Goal: Transaction & Acquisition: Obtain resource

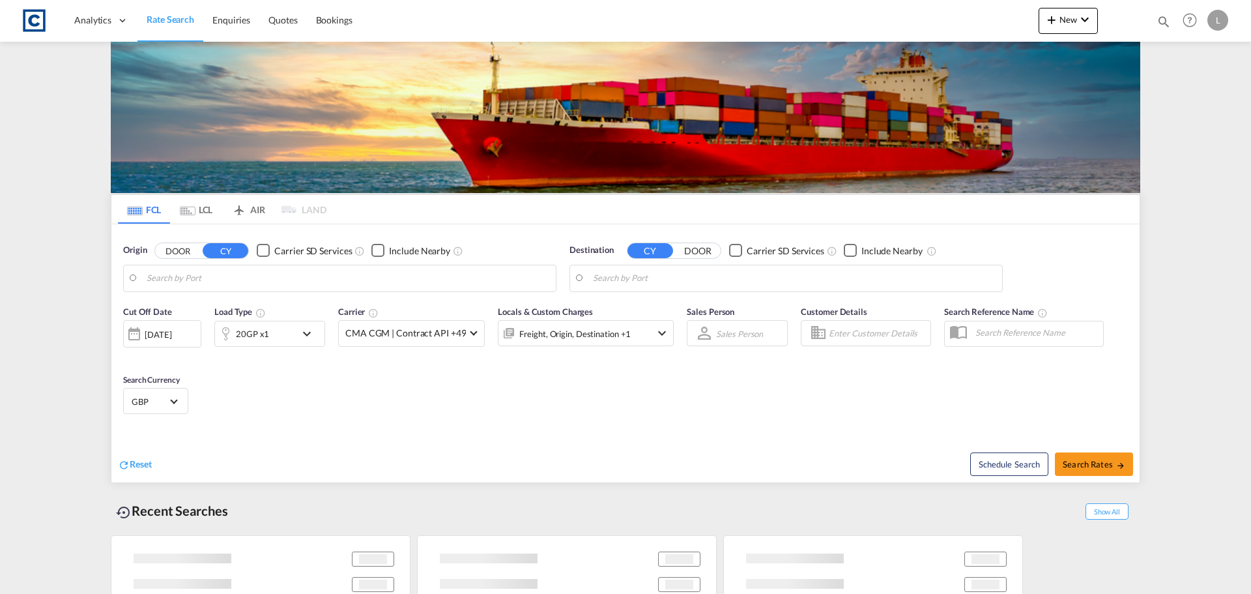
type input "GB-NR18, [GEOGRAPHIC_DATA]"
type input "[GEOGRAPHIC_DATA], [GEOGRAPHIC_DATA]"
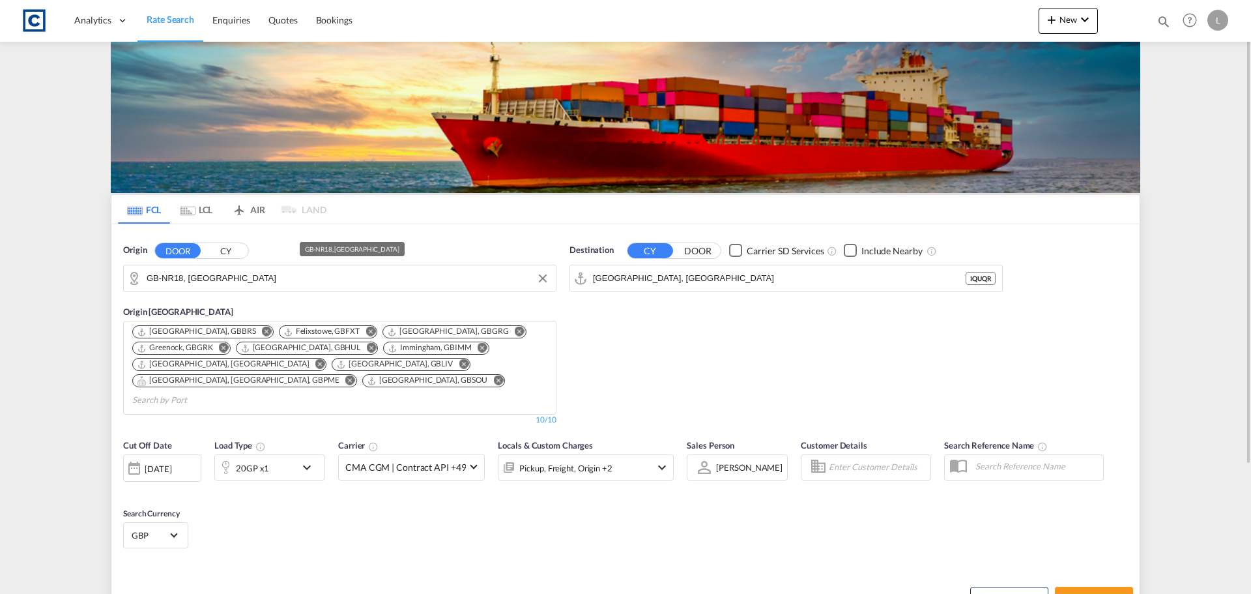
click at [207, 273] on input "GB-NR18, [GEOGRAPHIC_DATA]" at bounding box center [348, 278] width 403 height 20
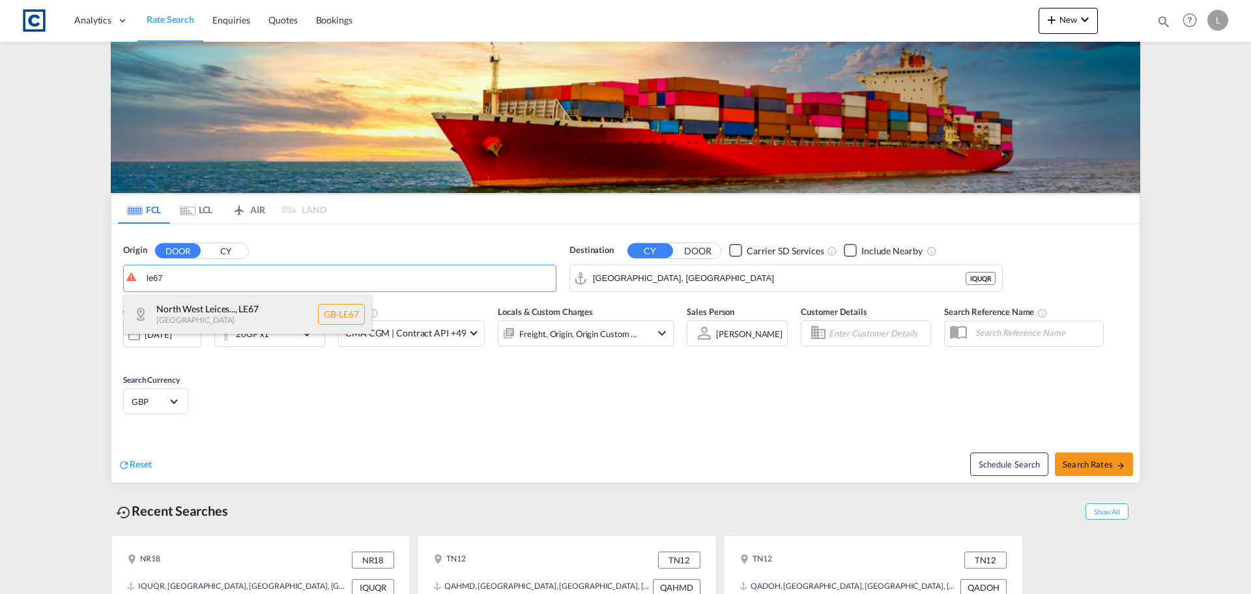
click at [250, 319] on div "North West Leices... , LE67 [GEOGRAPHIC_DATA] [GEOGRAPHIC_DATA]-LE67" at bounding box center [248, 314] width 248 height 39
type input "GB-LE67, [GEOGRAPHIC_DATA]"
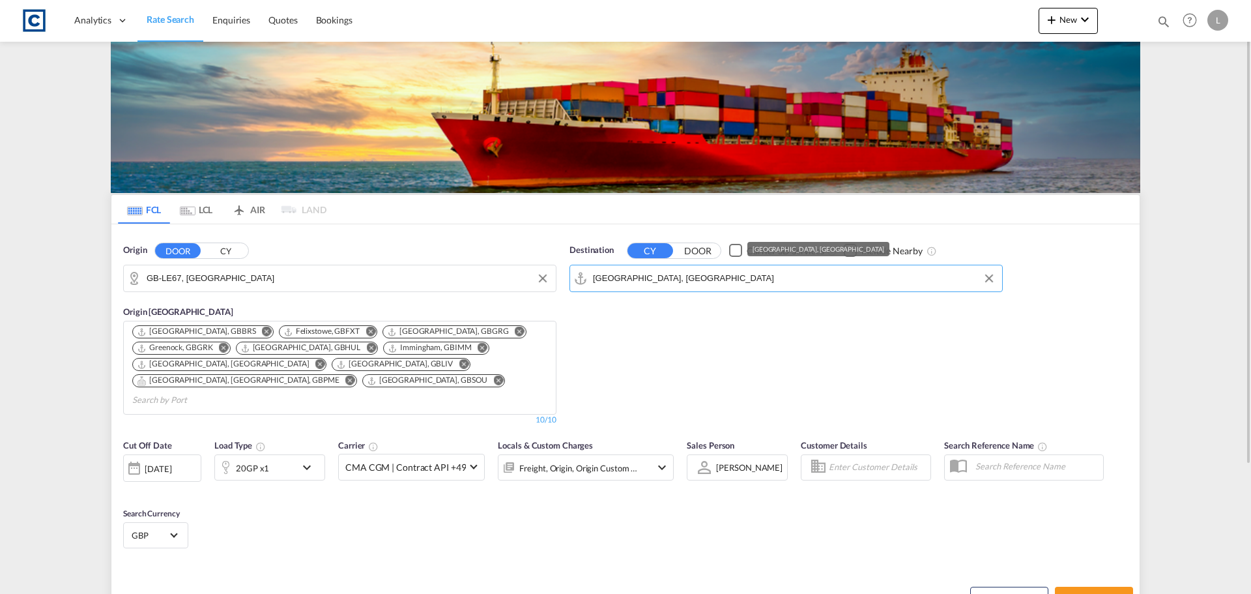
click at [663, 278] on input "[GEOGRAPHIC_DATA], [GEOGRAPHIC_DATA]" at bounding box center [794, 278] width 403 height 20
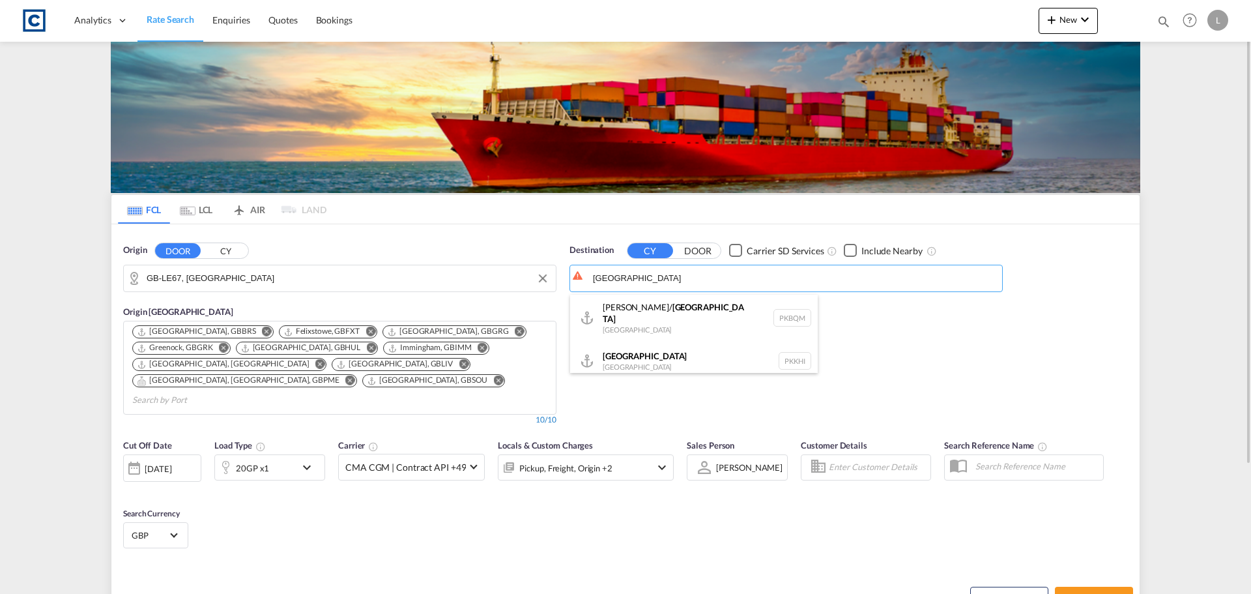
drag, startPoint x: 620, startPoint y: 351, endPoint x: 478, endPoint y: 401, distance: 149.8
click at [620, 352] on div "Karachi Pakistan PKKHI" at bounding box center [694, 360] width 248 height 39
type input "[GEOGRAPHIC_DATA], PKKHI"
click at [288, 454] on div "20GP x1" at bounding box center [255, 467] width 81 height 26
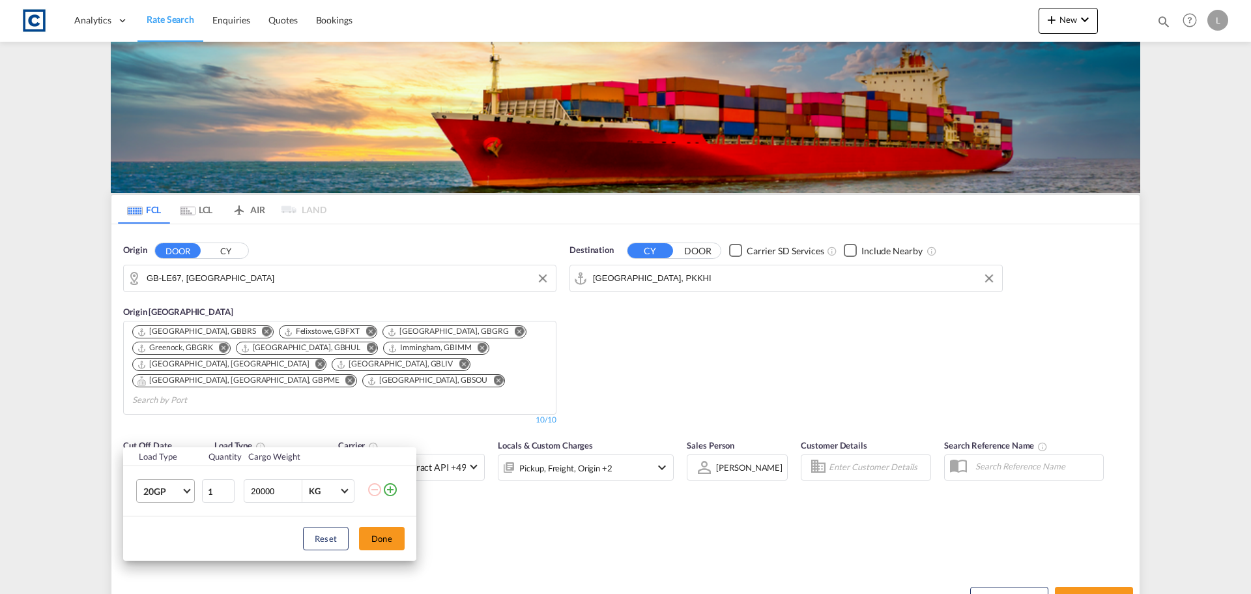
click at [164, 490] on span "20GP" at bounding box center [162, 491] width 38 height 13
click at [177, 499] on md-option "40HC" at bounding box center [177, 498] width 89 height 31
click at [394, 538] on button "Done" at bounding box center [382, 537] width 46 height 23
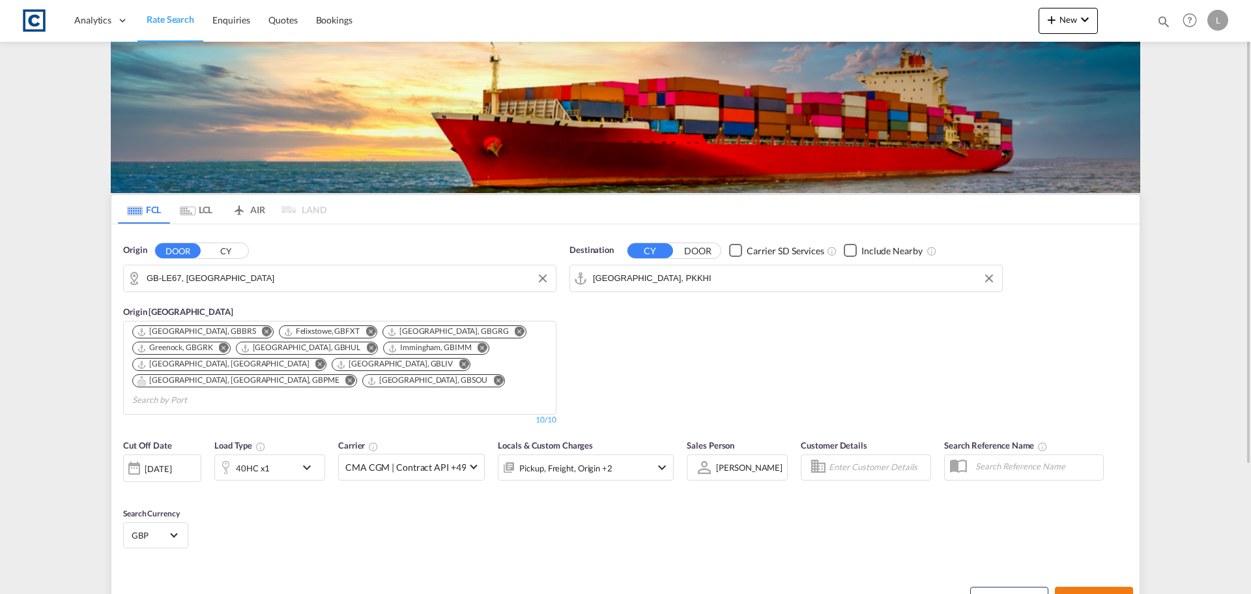
click at [1110, 586] on button "Search Rates" at bounding box center [1094, 597] width 78 height 23
type input "LE67 to PKKHI / 25 Sep 2025"
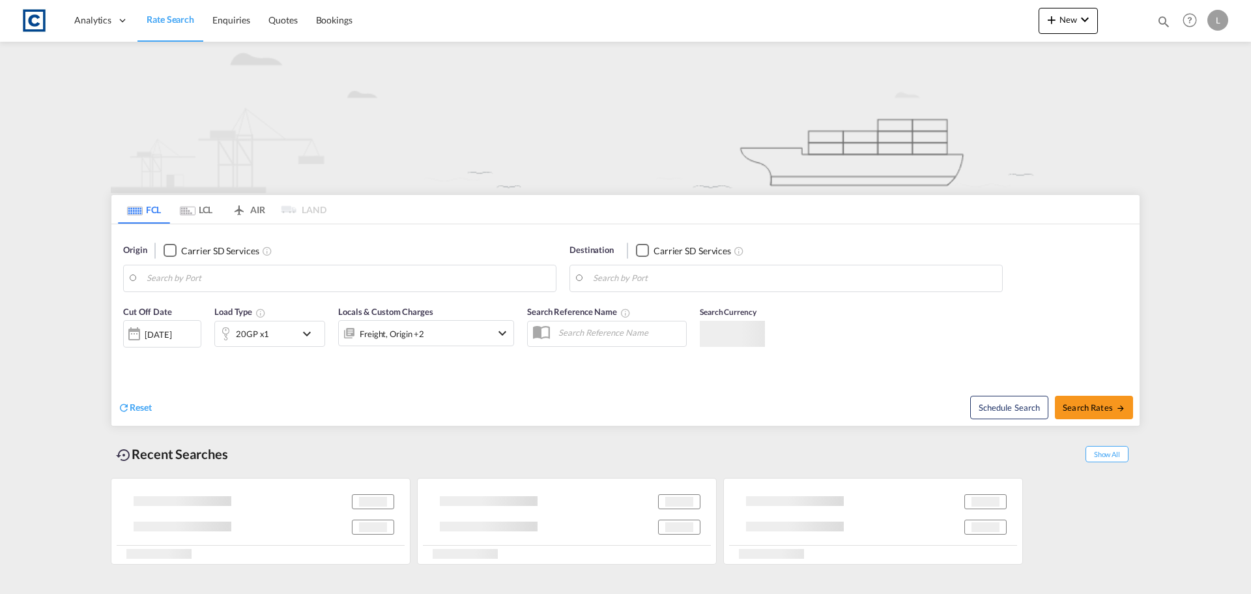
click at [145, 336] on div "[DATE]" at bounding box center [158, 334] width 27 height 12
type input "LE67"
type input "[GEOGRAPHIC_DATA], PKKHI"
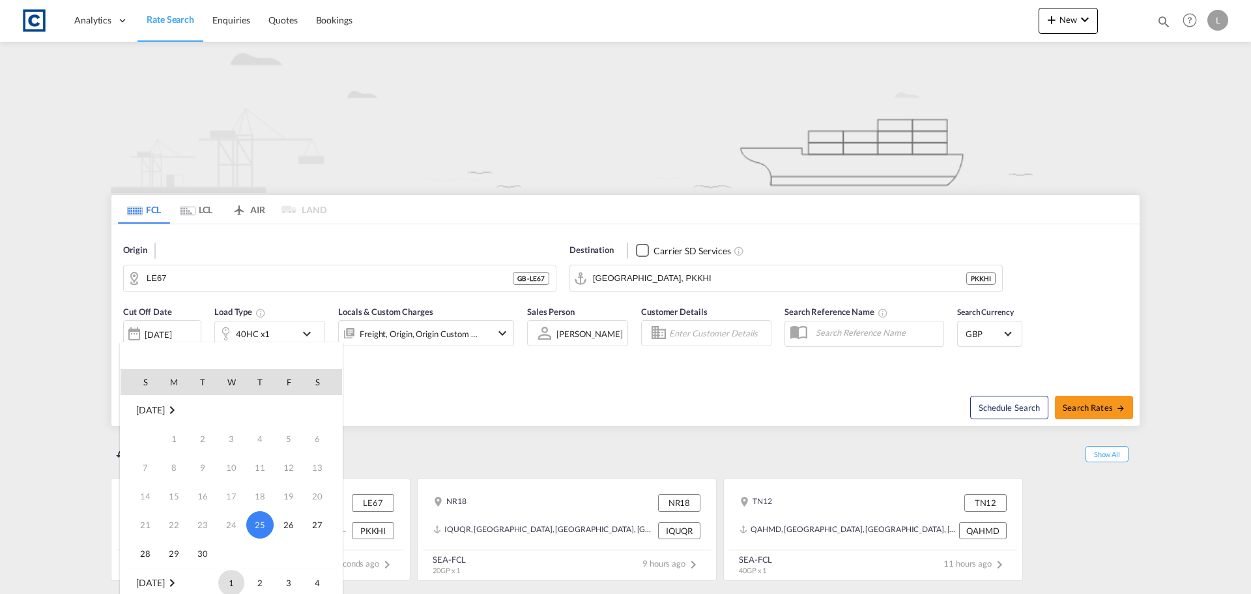
click at [227, 581] on span "1" at bounding box center [231, 582] width 26 height 26
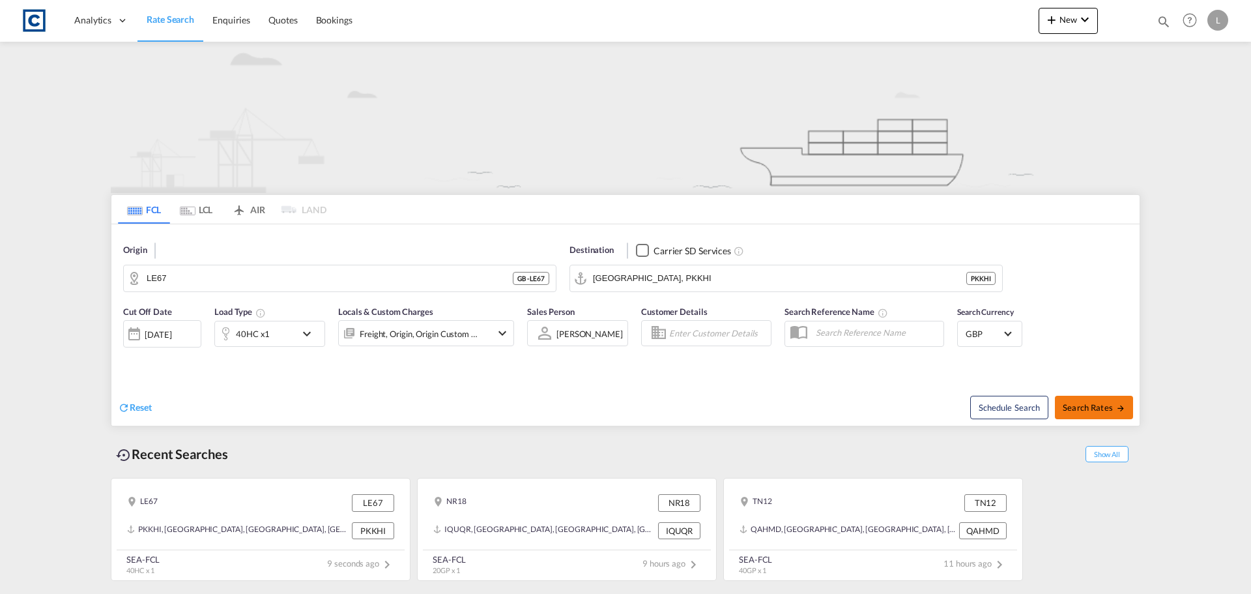
click at [1084, 409] on span "Search Rates" at bounding box center [1094, 407] width 63 height 10
type input "LE67 to PKKHI / [DATE]"
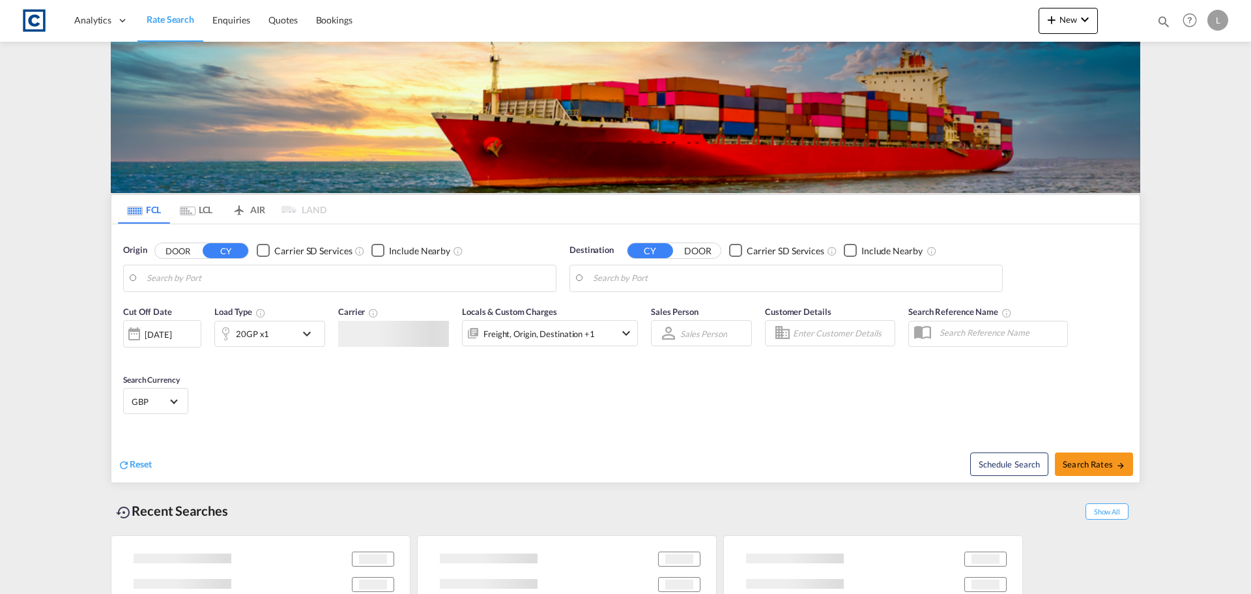
type input "[GEOGRAPHIC_DATA], [GEOGRAPHIC_DATA]"
type input "New York, NY, USNYC"
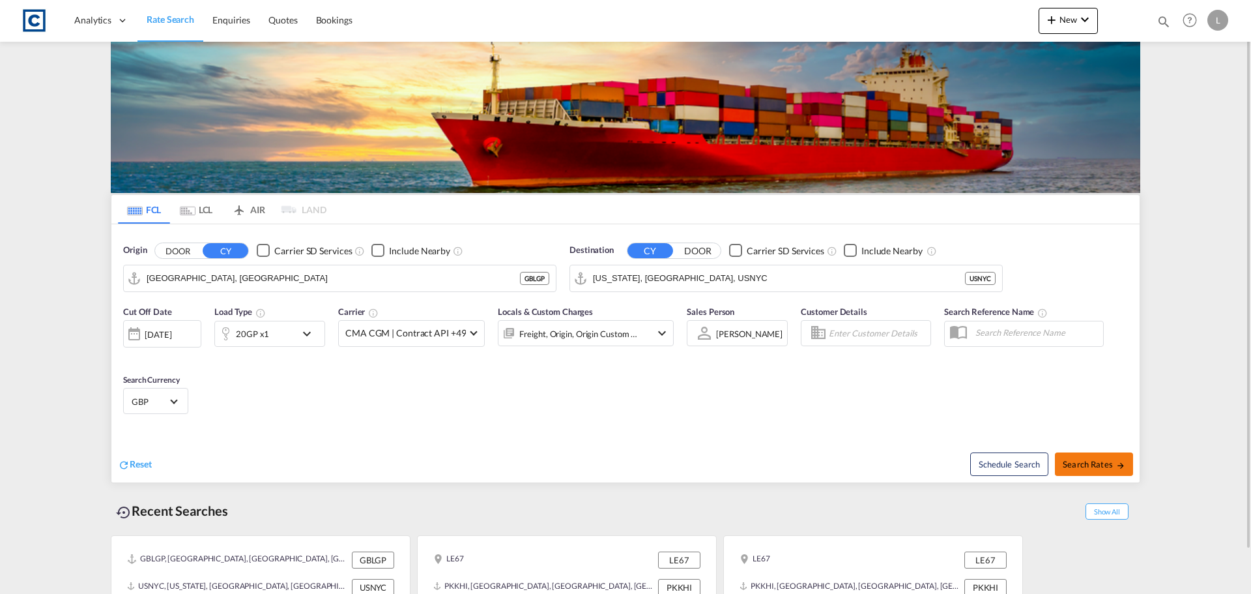
click at [1089, 468] on span "Search Rates" at bounding box center [1094, 464] width 63 height 10
type input "GBLGP to USNYC / 25 Sep 2025"
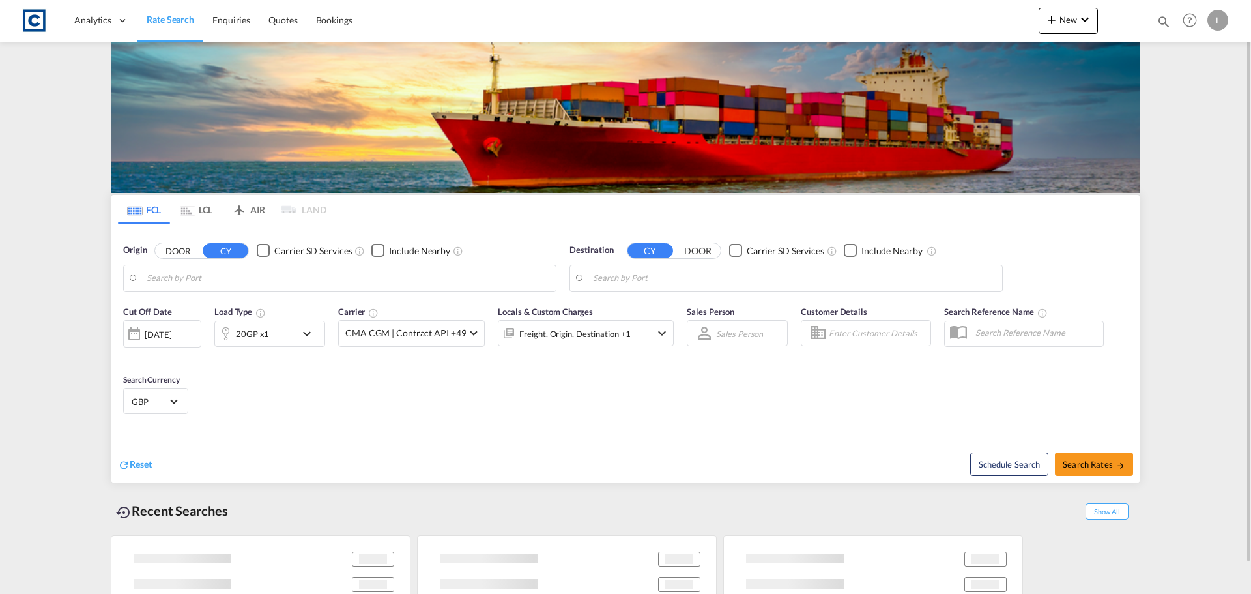
type input "[GEOGRAPHIC_DATA], [GEOGRAPHIC_DATA]"
type input "New York, NY, USNYC"
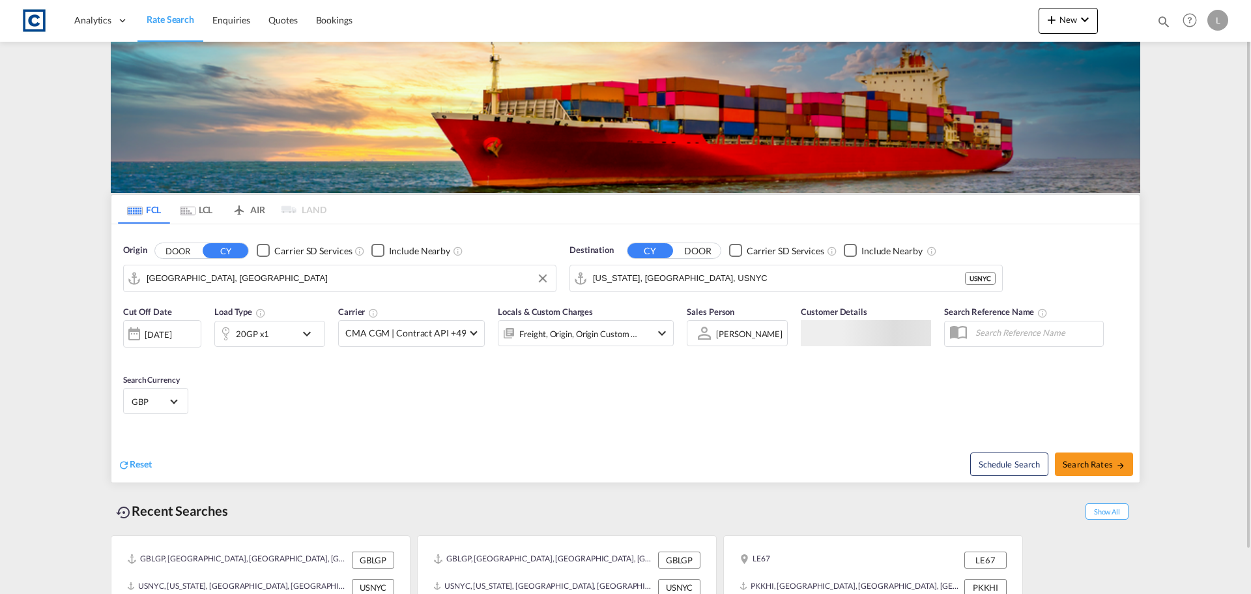
click at [176, 280] on input "[GEOGRAPHIC_DATA], [GEOGRAPHIC_DATA]" at bounding box center [348, 278] width 403 height 20
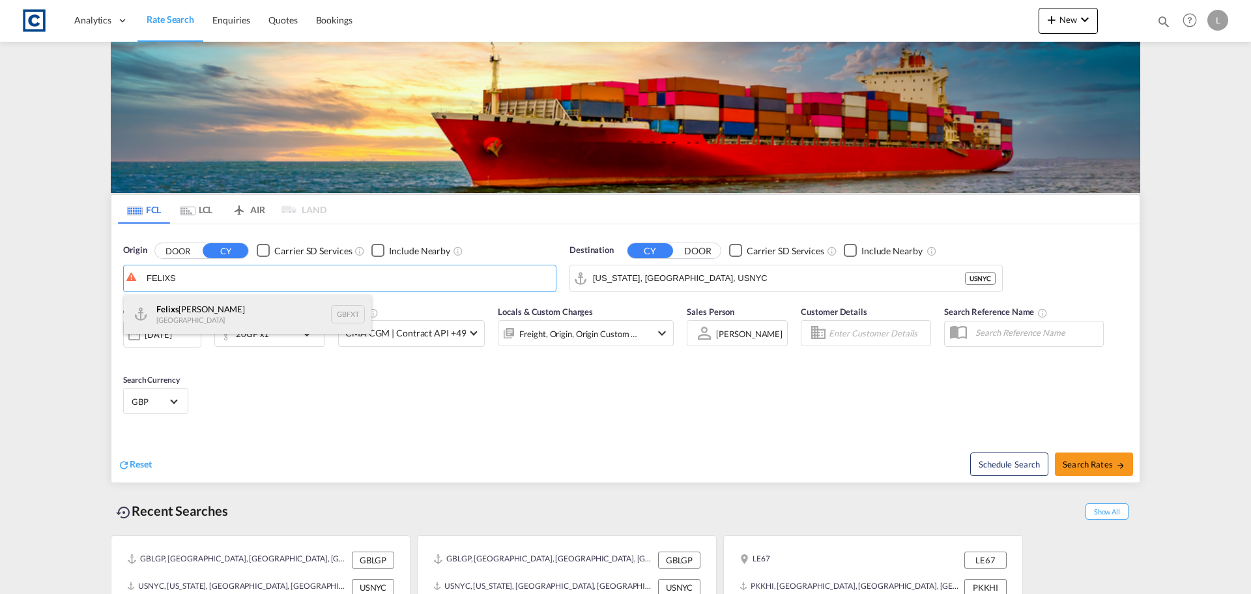
click at [211, 321] on div "Felixs towe United Kingdom GBFXT" at bounding box center [248, 314] width 248 height 39
type input "Felixstowe, GBFXT"
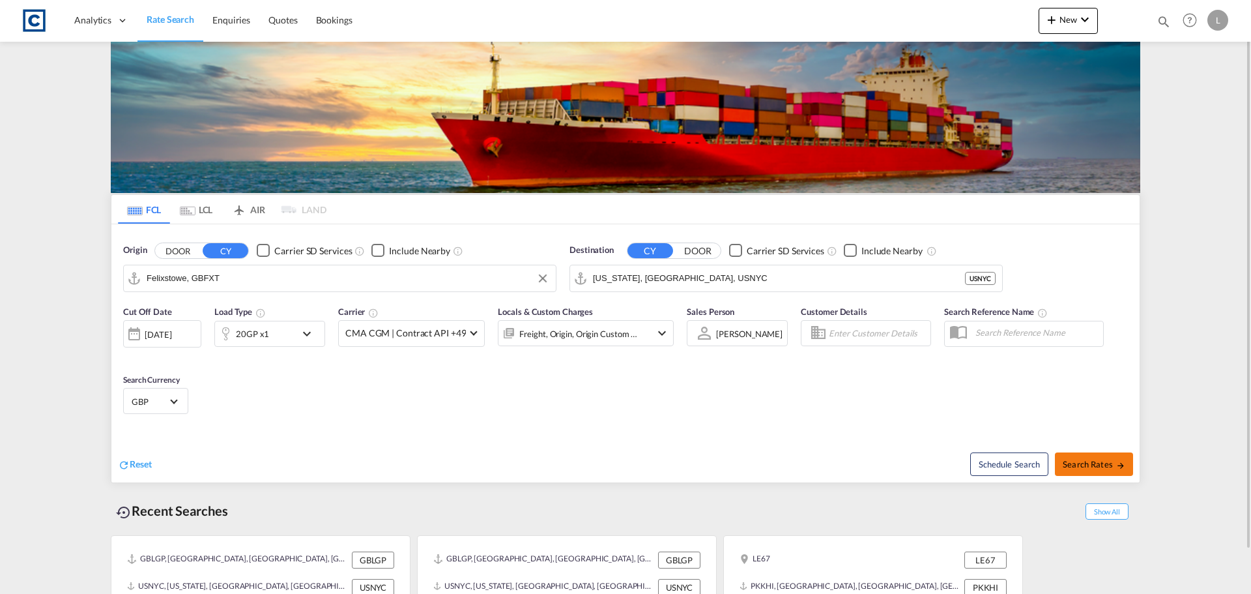
click at [1104, 468] on span "Search Rates" at bounding box center [1094, 464] width 63 height 10
type input "GBFXT to USNYC / 25 Sep 2025"
